Goal: Transaction & Acquisition: Purchase product/service

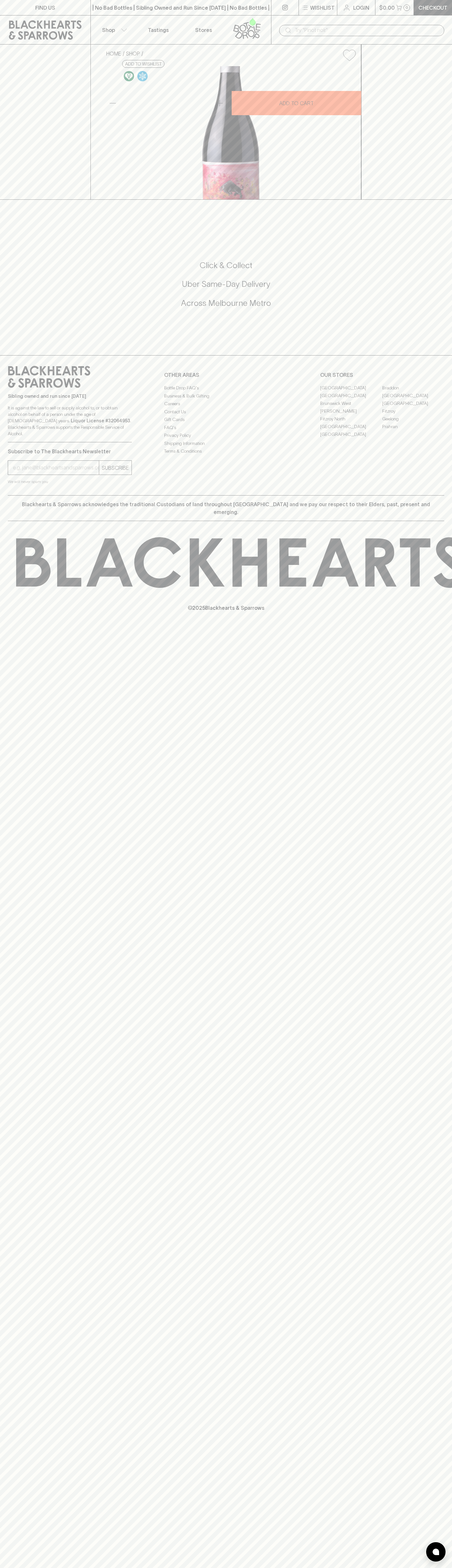
click at [381, 12] on button "$0.00 0" at bounding box center [394, 7] width 38 height 15
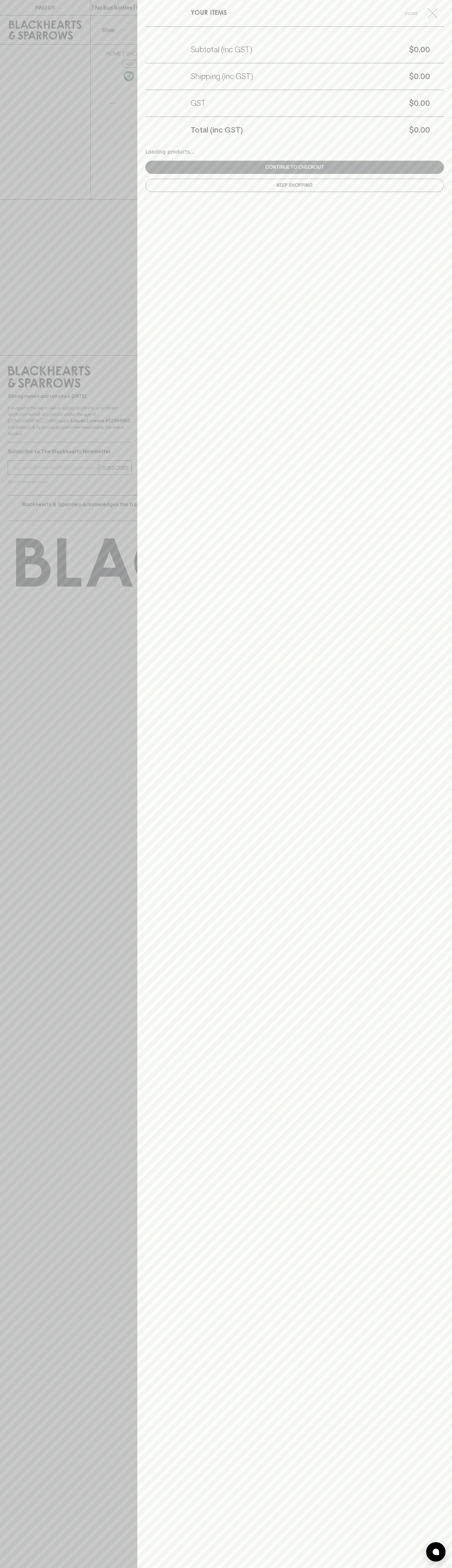
click at [17, 1567] on html "FIND US | No Bad Bottles | Sibling Owned and Run Since [DATE] | No Bad Bottles …" at bounding box center [226, 784] width 452 height 1568
click at [23, 937] on div at bounding box center [226, 784] width 452 height 1568
